Goal: Check status

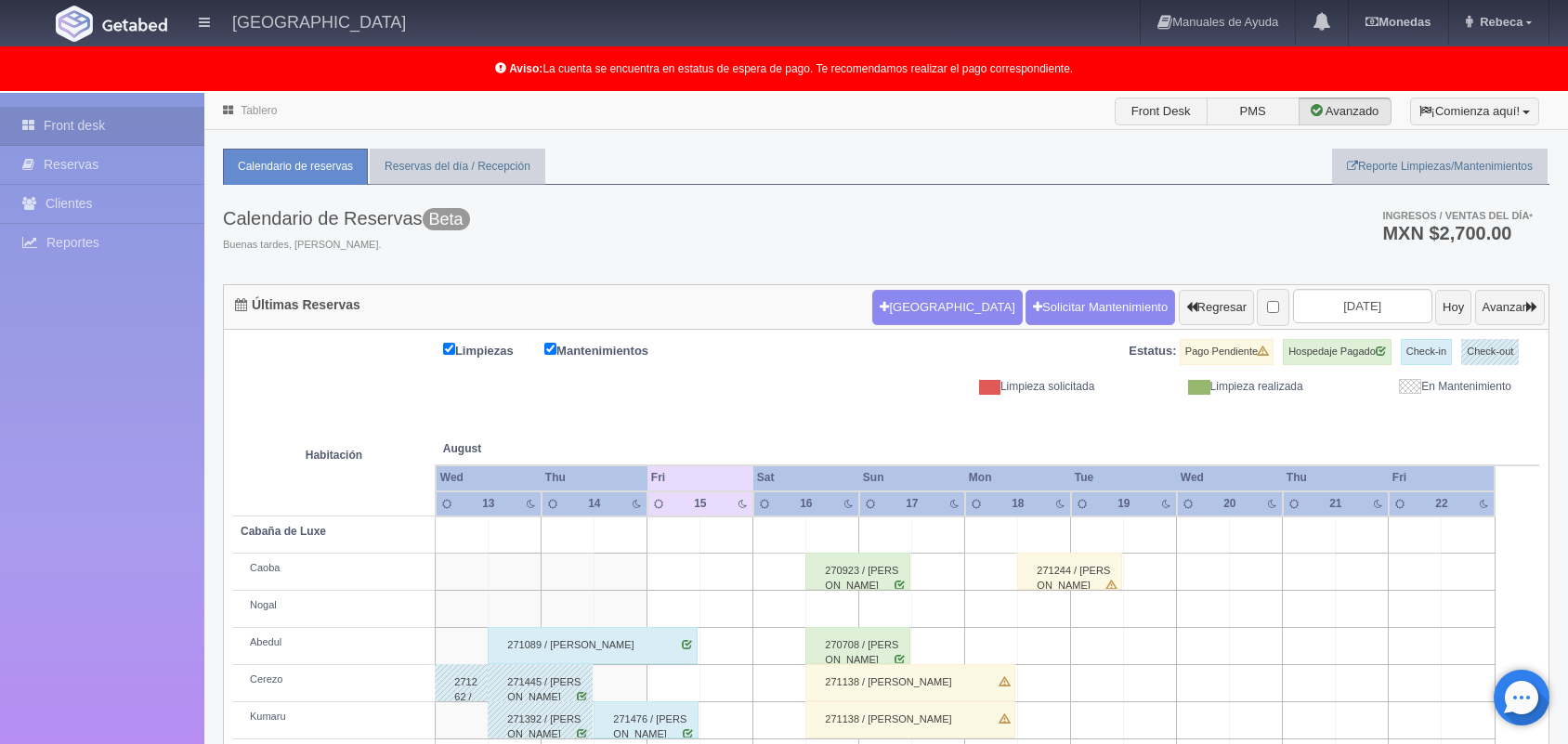
scroll to position [258, 0]
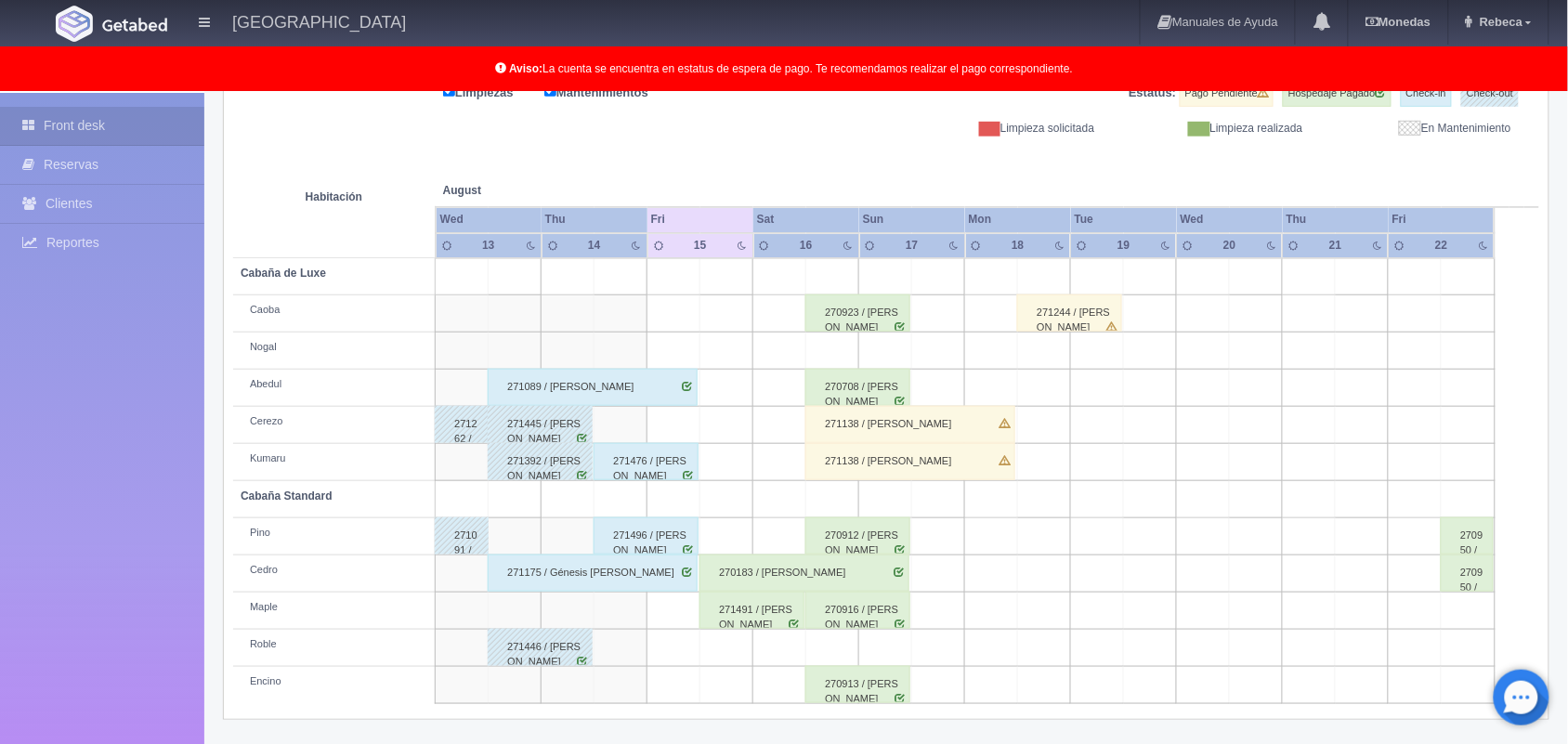
click at [855, 608] on div "270916 / [PERSON_NAME]" at bounding box center [858, 610] width 105 height 37
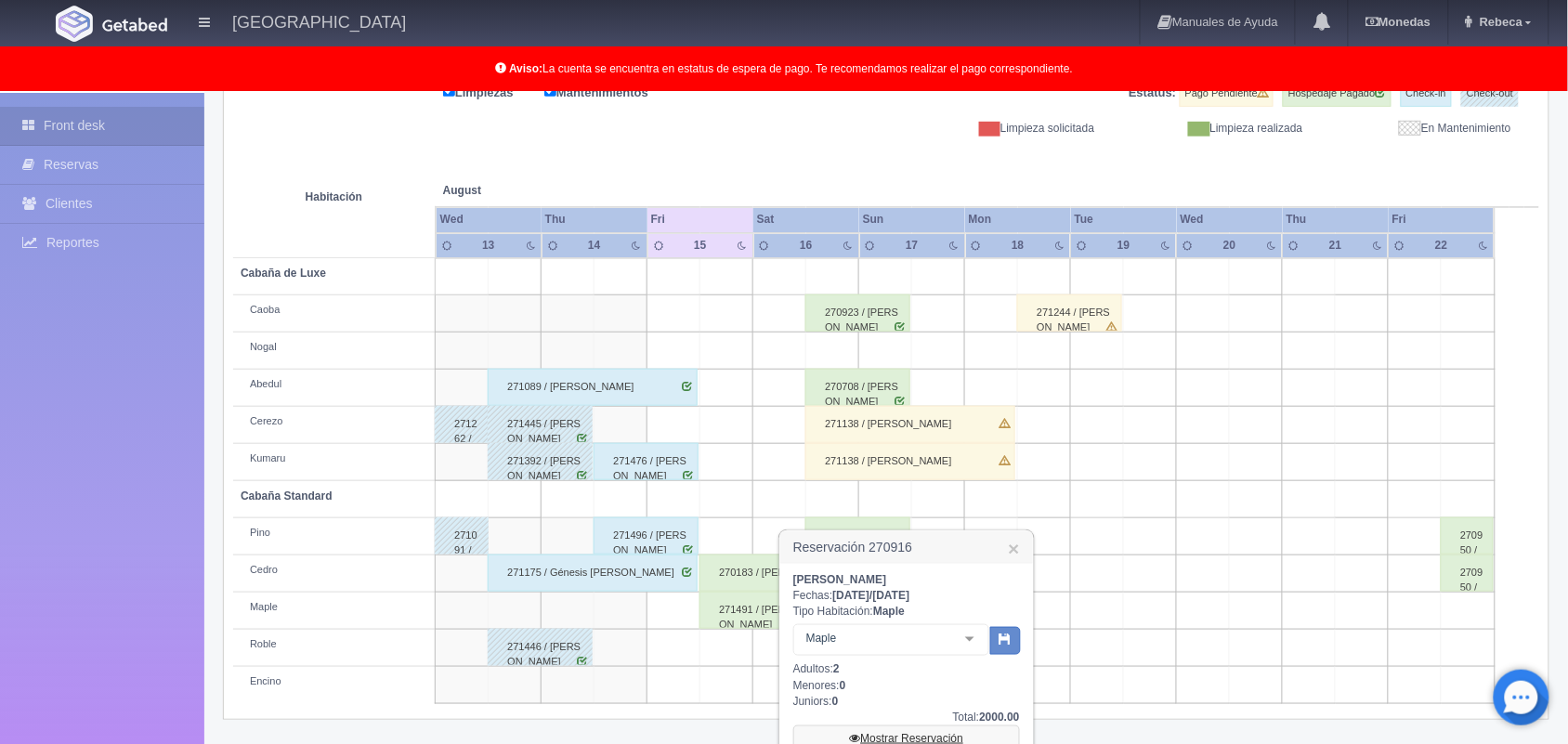
click at [912, 734] on link "Mostrar Reservación" at bounding box center [906, 737] width 227 height 26
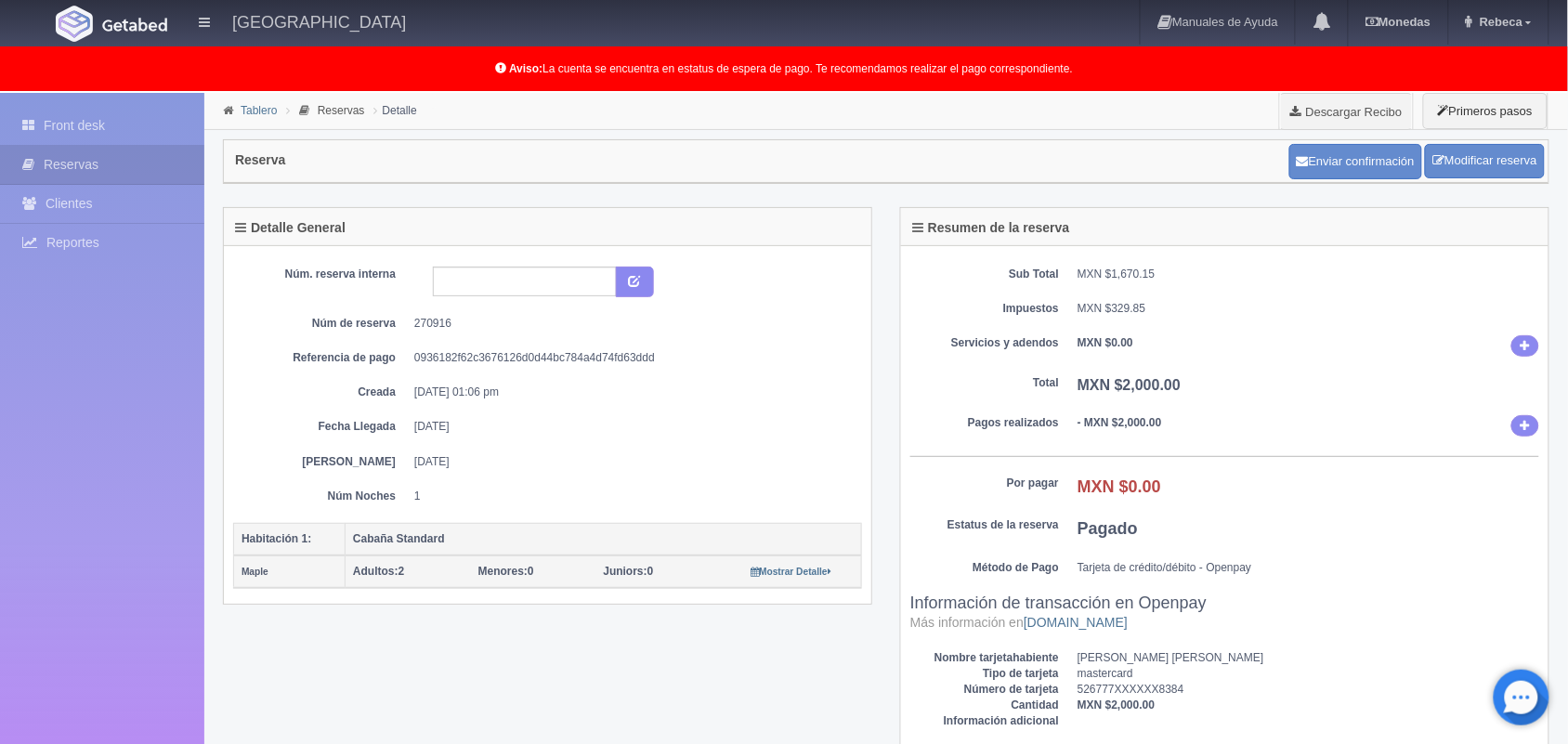
click at [251, 110] on link "Tablero" at bounding box center [259, 111] width 36 height 13
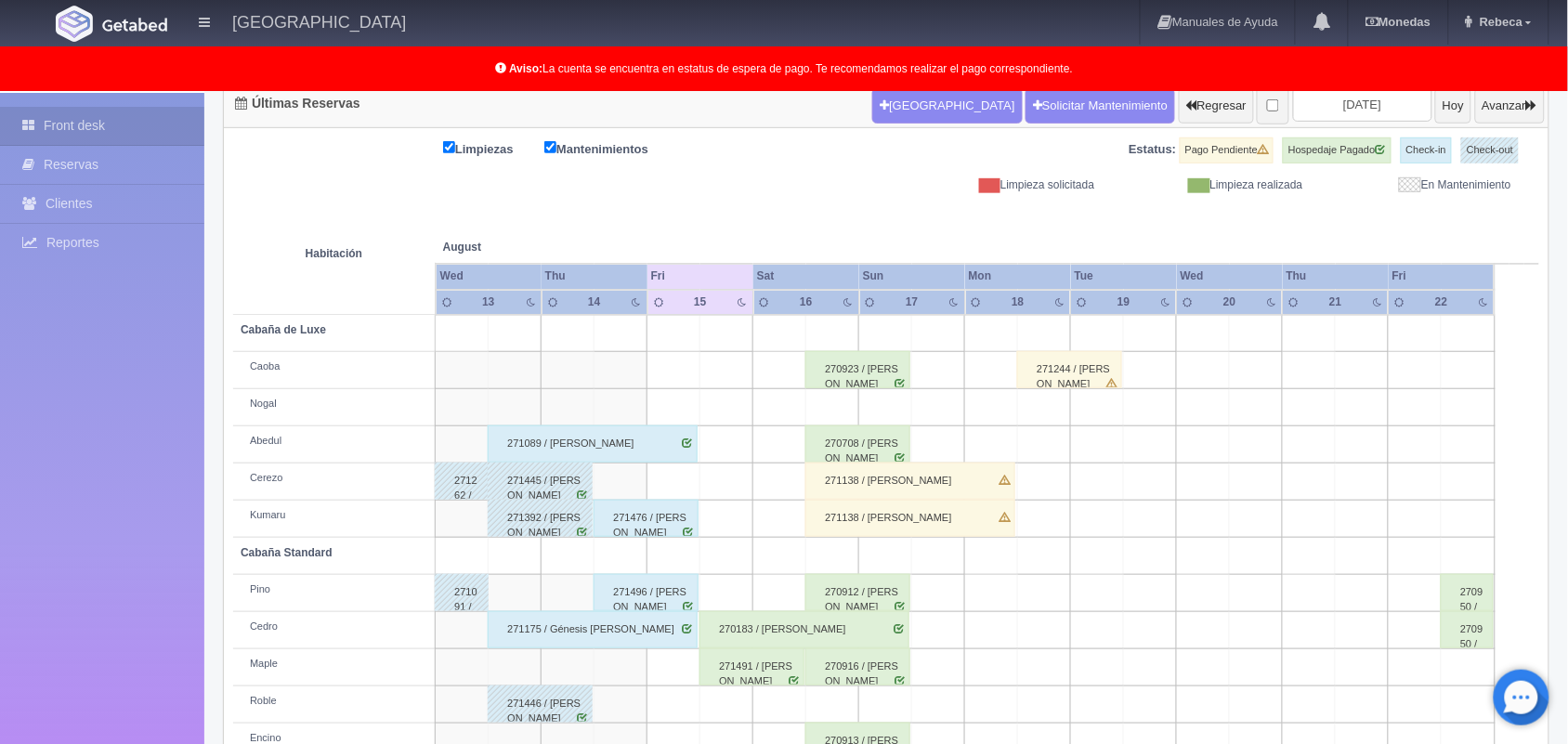
scroll to position [258, 0]
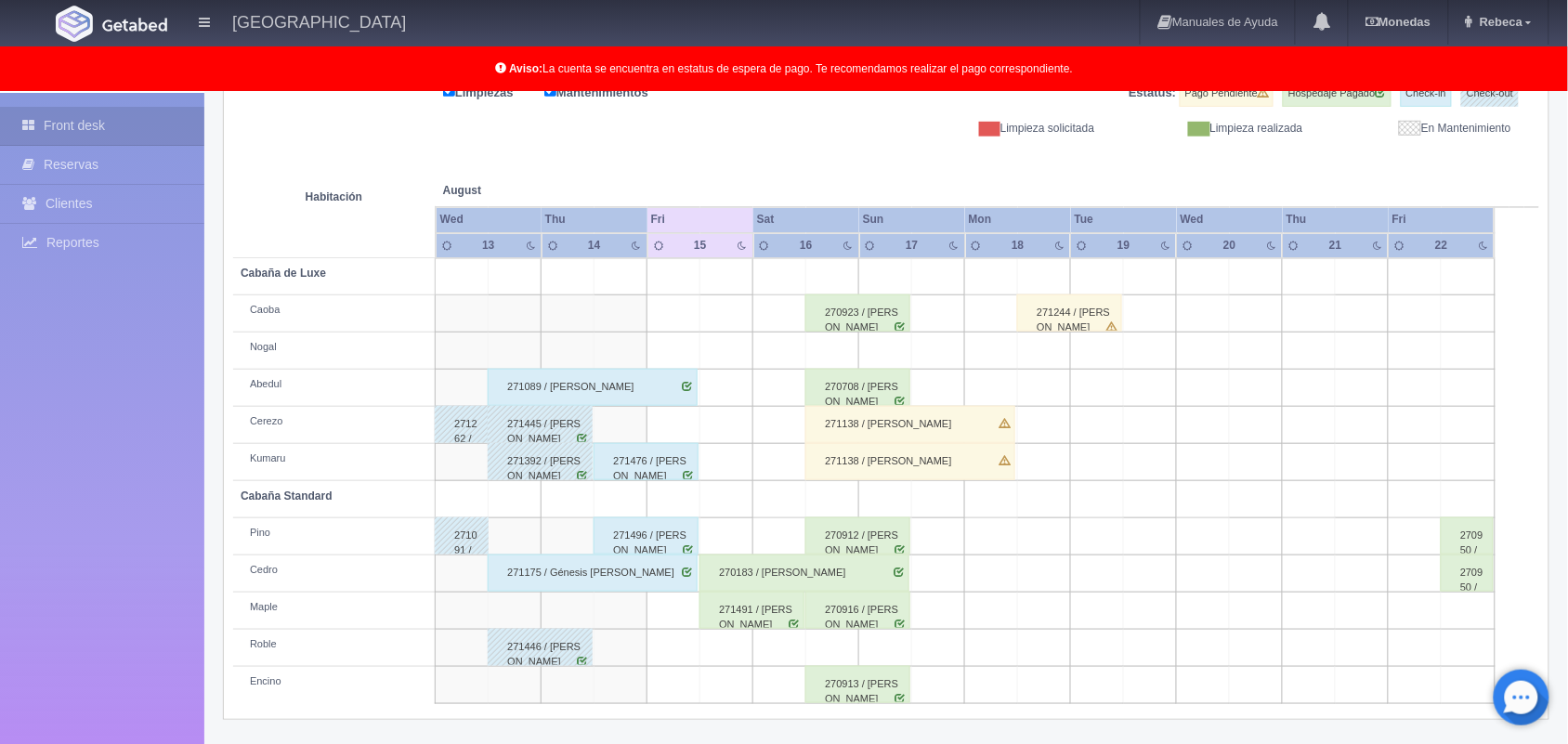
click at [864, 697] on div "270913 / Ana Isabel Celis Garcia" at bounding box center [858, 684] width 105 height 37
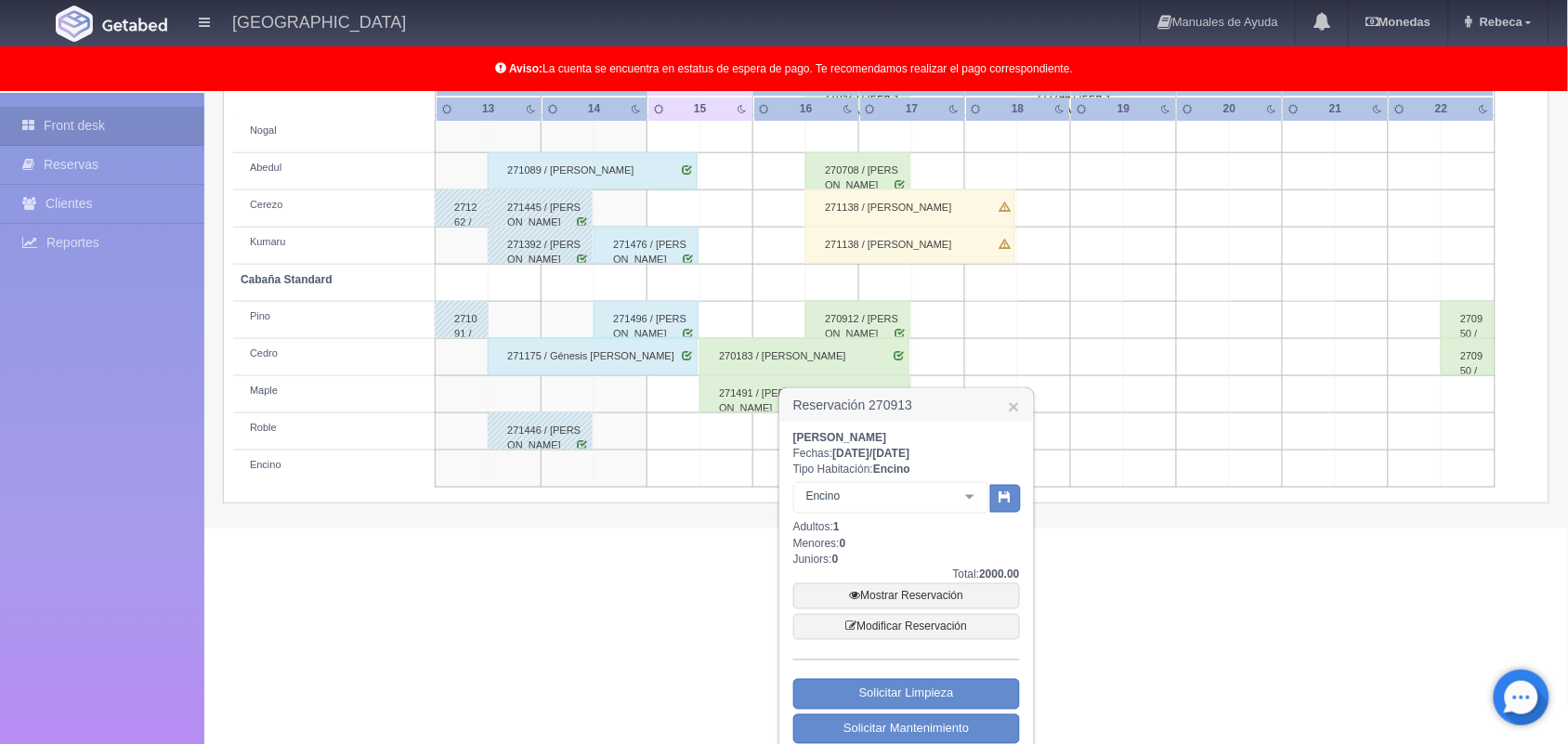
scroll to position [371, 0]
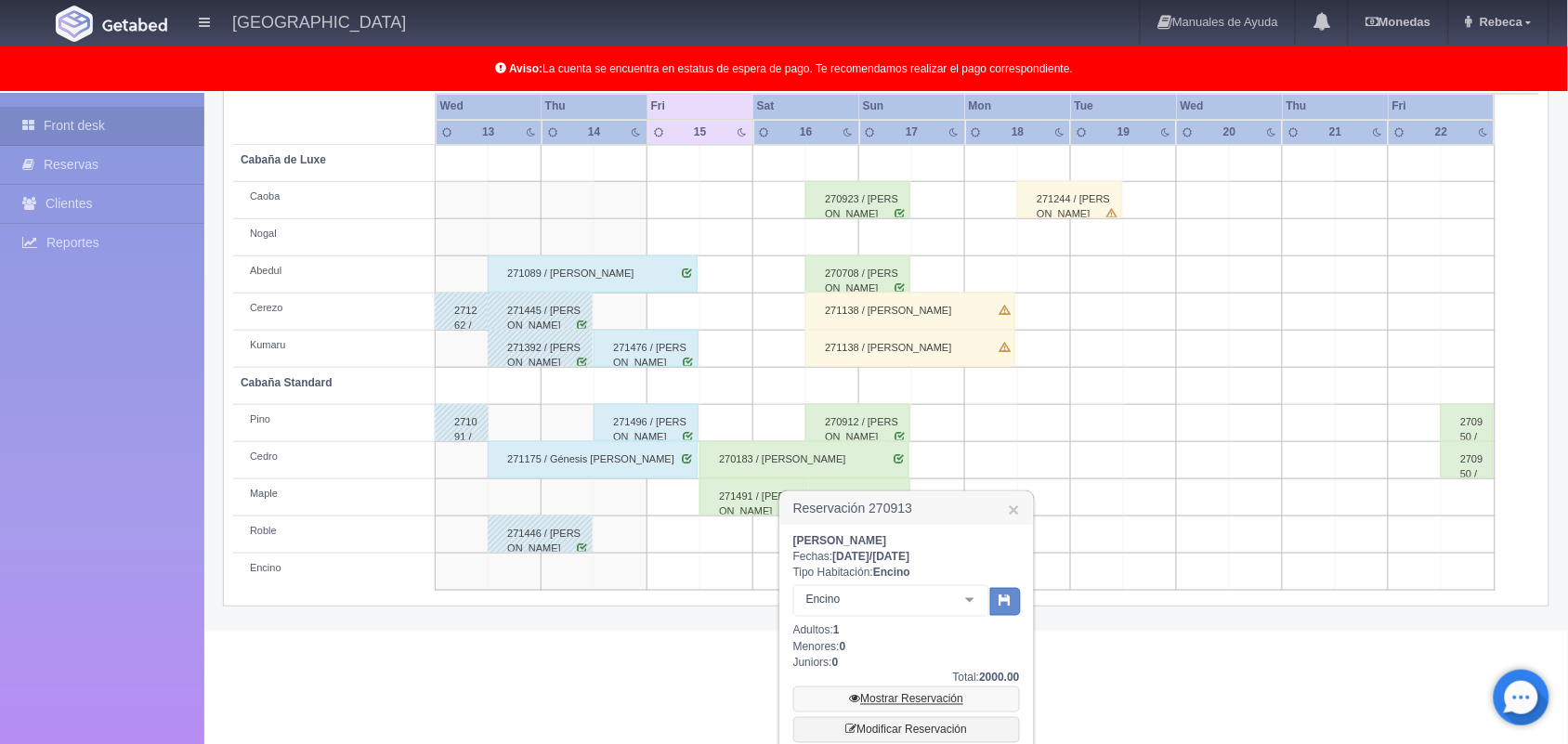
click at [892, 693] on link "Mostrar Reservación" at bounding box center [906, 699] width 227 height 26
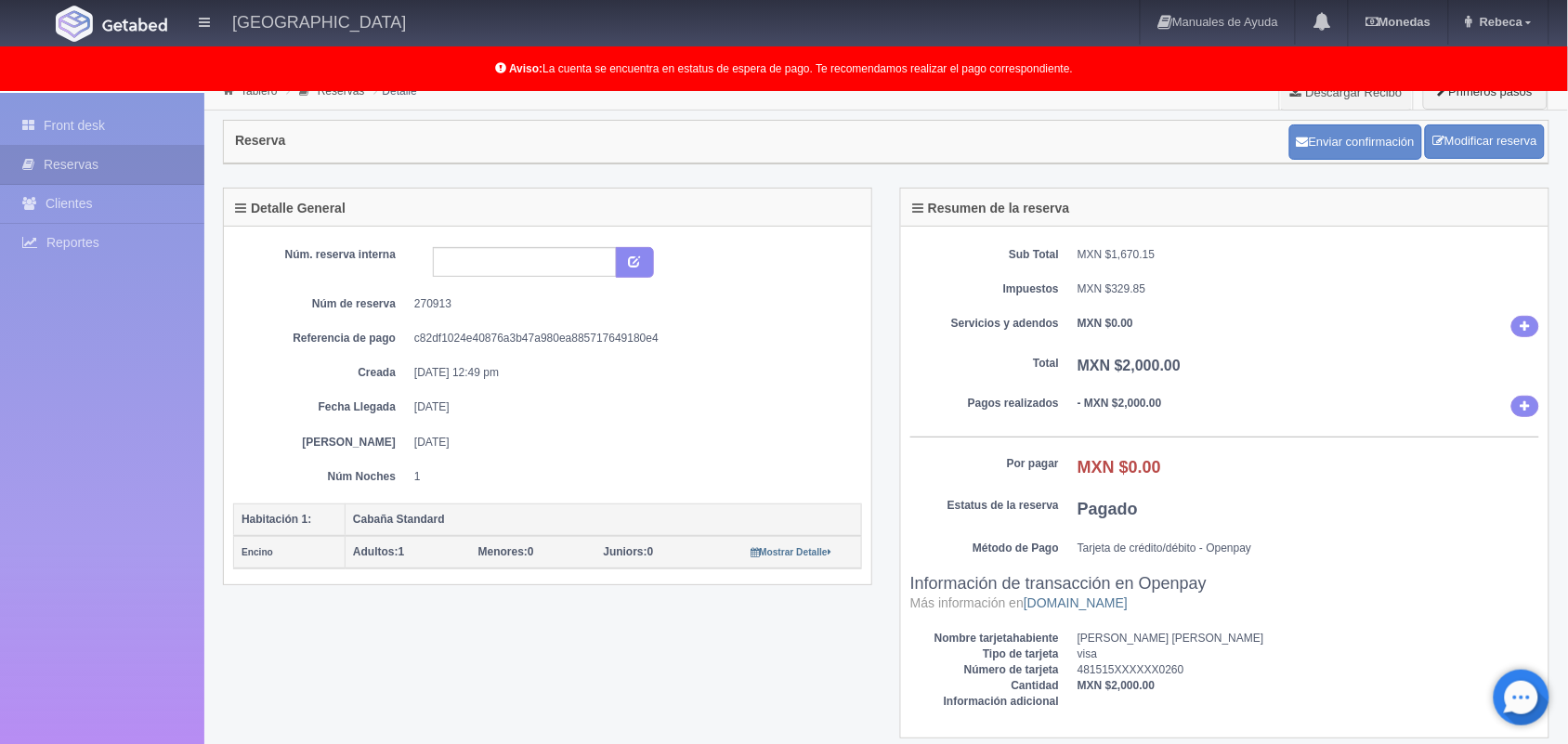
scroll to position [16, 0]
